Goal: Navigation & Orientation: Find specific page/section

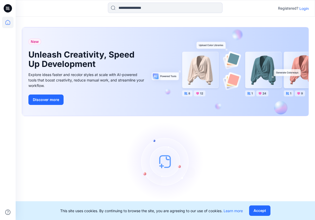
click at [304, 10] on p "Login" at bounding box center [304, 8] width 9 height 5
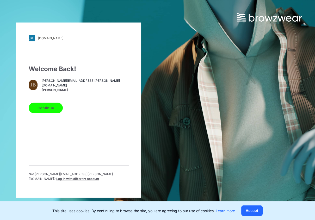
click at [49, 111] on button "Continue" at bounding box center [46, 108] width 34 height 10
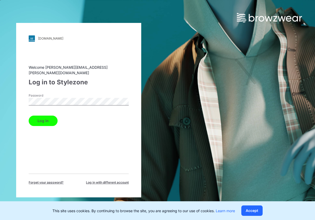
click at [49, 117] on button "Log in" at bounding box center [43, 121] width 29 height 10
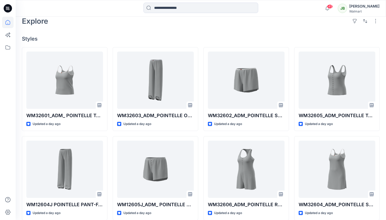
scroll to position [126, 0]
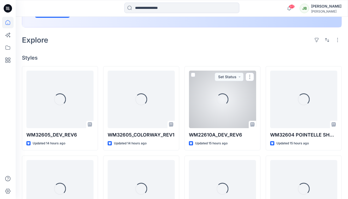
scroll to position [108, 0]
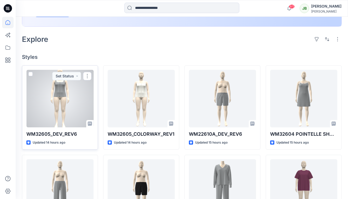
click at [55, 115] on div at bounding box center [59, 98] width 67 height 57
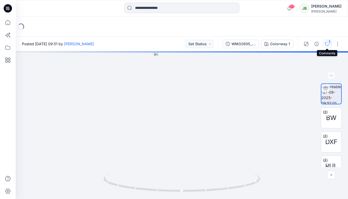
click at [327, 46] on button "1" at bounding box center [326, 44] width 8 height 8
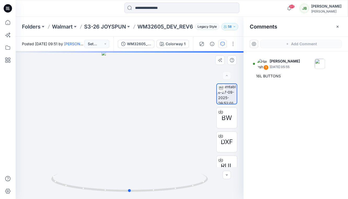
click at [140, 94] on div at bounding box center [130, 124] width 228 height 147
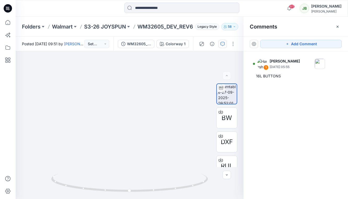
scroll to position [108, 0]
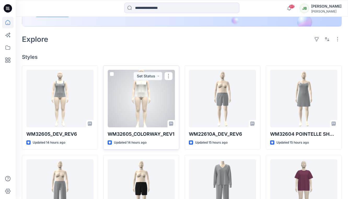
click at [149, 120] on div at bounding box center [140, 98] width 67 height 57
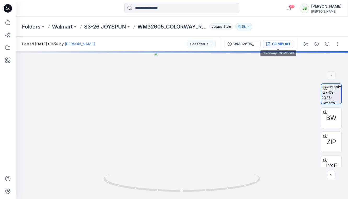
click at [287, 45] on div "COMBO#1" at bounding box center [281, 44] width 18 height 6
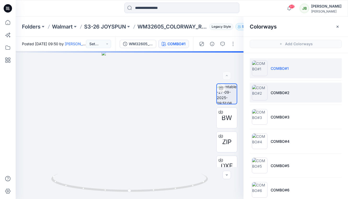
click at [277, 91] on p "COMBO#2" at bounding box center [279, 92] width 19 height 5
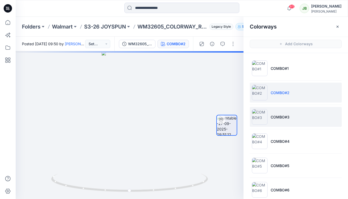
click at [284, 110] on li "COMBO#3" at bounding box center [295, 117] width 92 height 20
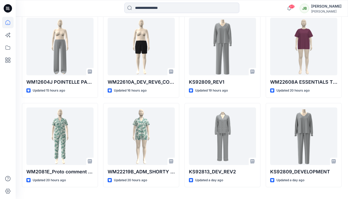
scroll to position [249, 0]
